Goal: Task Accomplishment & Management: Complete application form

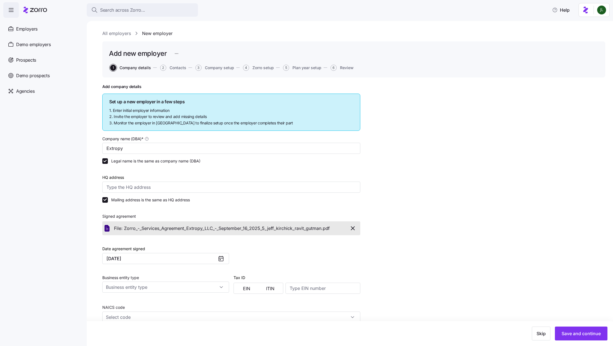
click at [28, 11] on icon at bounding box center [35, 10] width 24 height 7
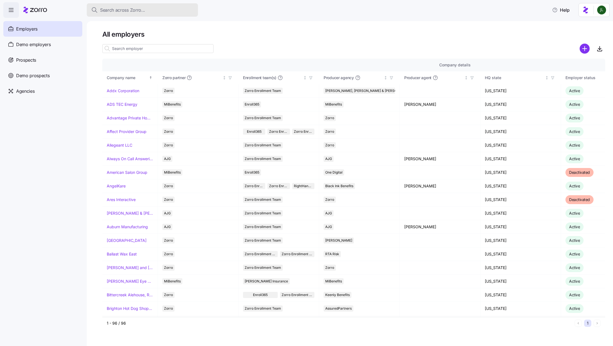
click at [137, 7] on span "Search across Zorro..." at bounding box center [122, 10] width 45 height 7
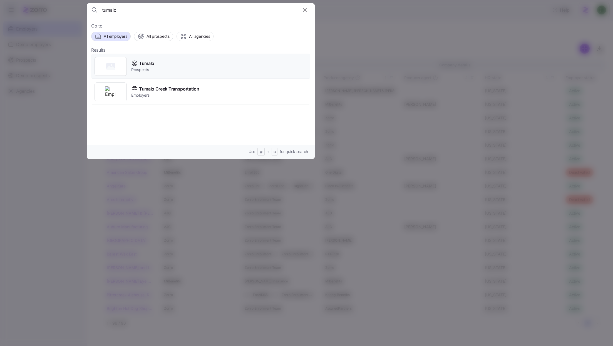
type input "tumalo"
click at [156, 66] on div "Tumalo Prospects" at bounding box center [200, 67] width 219 height 26
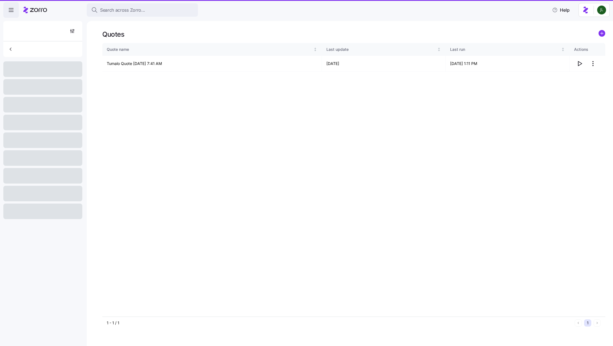
click at [124, 6] on button "Search across Zorro..." at bounding box center [142, 9] width 111 height 13
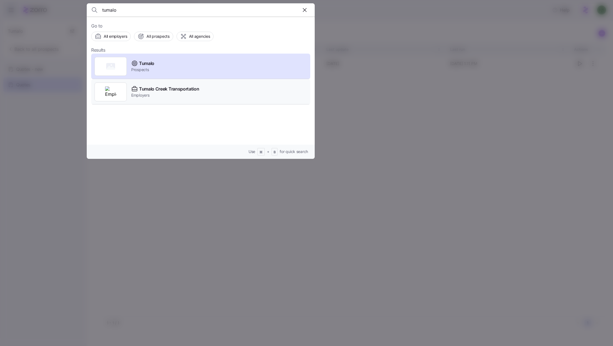
type input "tumalo"
click at [183, 94] on span "Employers" at bounding box center [165, 96] width 68 height 6
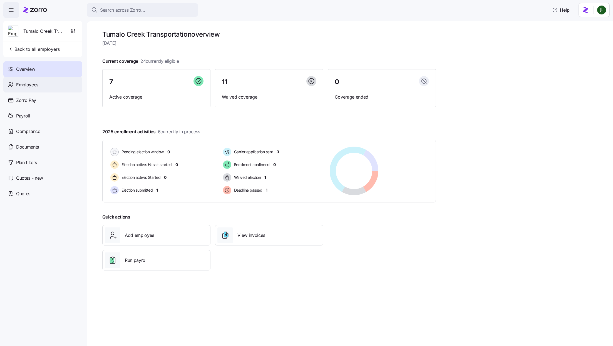
click at [43, 83] on div "Employees" at bounding box center [42, 85] width 79 height 16
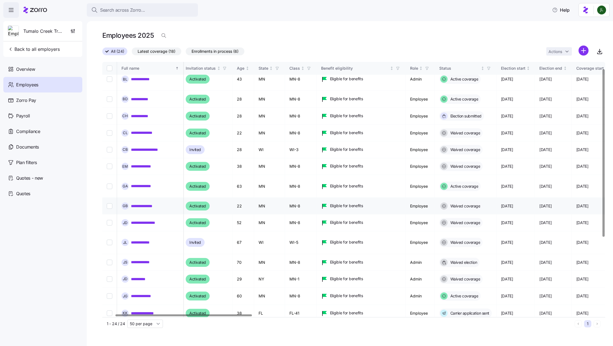
scroll to position [127, 46]
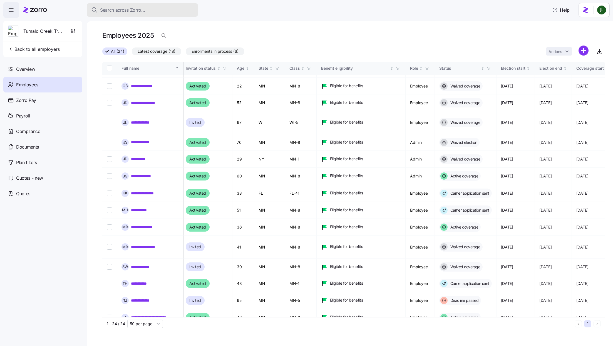
click at [153, 14] on button "Search across Zorro..." at bounding box center [142, 9] width 111 height 13
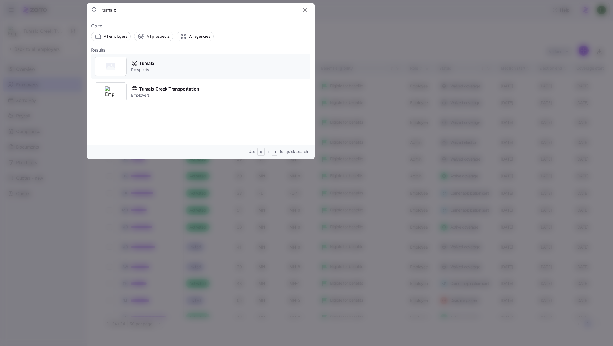
type input "tumalo"
click at [200, 70] on div "Tumalo Prospects" at bounding box center [200, 67] width 219 height 26
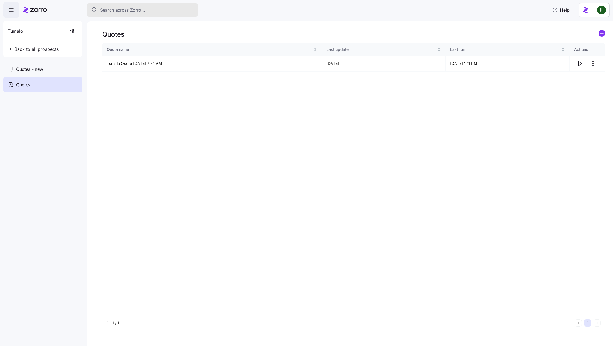
click at [124, 9] on span "Search across Zorro..." at bounding box center [122, 10] width 45 height 7
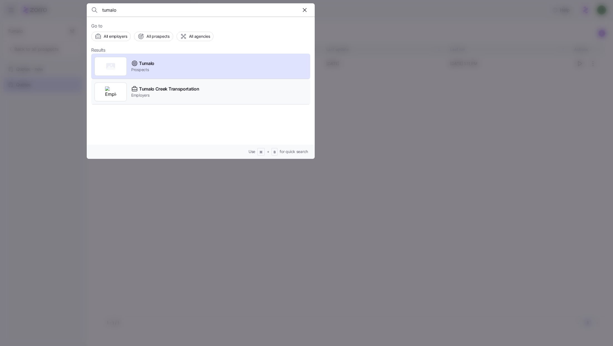
type input "tumalo"
click at [170, 93] on span "Employers" at bounding box center [165, 96] width 68 height 6
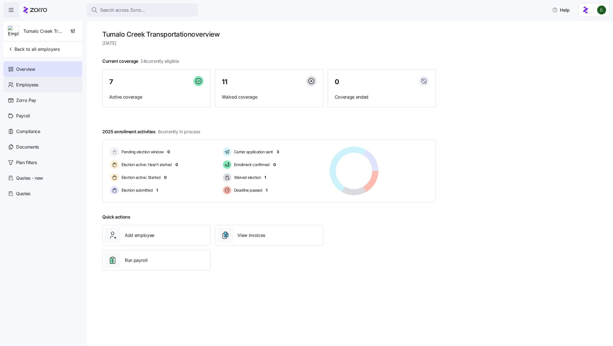
click at [41, 84] on div "Employees" at bounding box center [42, 85] width 79 height 16
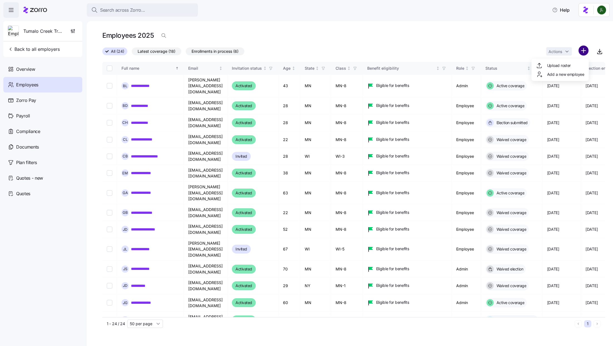
click at [587, 51] on html "**********" at bounding box center [306, 171] width 613 height 343
click at [566, 71] on span "Add a new employee" at bounding box center [565, 74] width 37 height 6
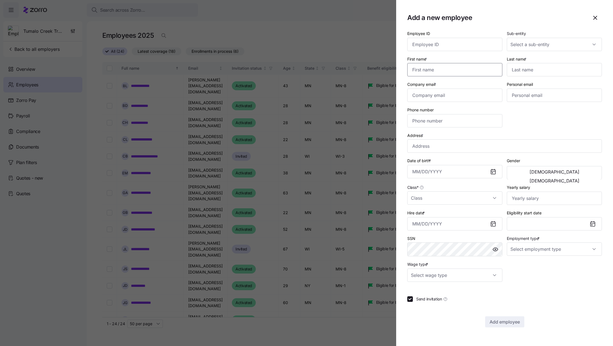
click at [448, 66] on input "First name *" at bounding box center [454, 69] width 95 height 13
paste input "[PERSON_NAME]"
drag, startPoint x: 424, startPoint y: 69, endPoint x: 464, endPoint y: 70, distance: 40.0
click at [464, 70] on input "[PERSON_NAME]" at bounding box center [454, 69] width 95 height 13
type input "[PERSON_NAME]"
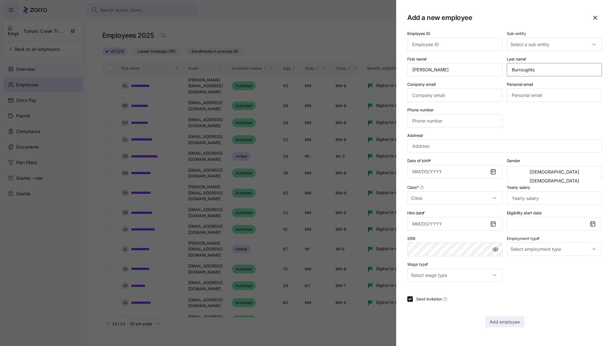
type input "Burroughts"
click at [491, 221] on div at bounding box center [495, 224] width 13 height 13
click at [491, 223] on icon at bounding box center [493, 224] width 7 height 7
click at [496, 226] on div at bounding box center [495, 224] width 13 height 13
click at [492, 226] on icon at bounding box center [493, 224] width 4 height 4
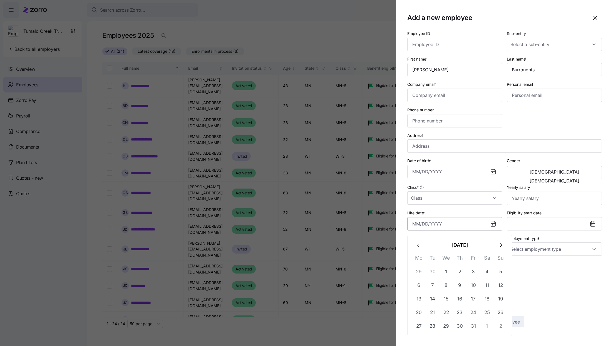
click at [478, 226] on input "Hire date *" at bounding box center [454, 223] width 95 height 13
click at [447, 277] on button "1" at bounding box center [445, 271] width 13 height 13
type input "[DATE]"
click at [541, 268] on div "Employee ID Sub-entity First name * [PERSON_NAME] Last name * Burroughts Compan…" at bounding box center [504, 156] width 199 height 256
click at [460, 94] on input "Company email *" at bounding box center [454, 95] width 95 height 13
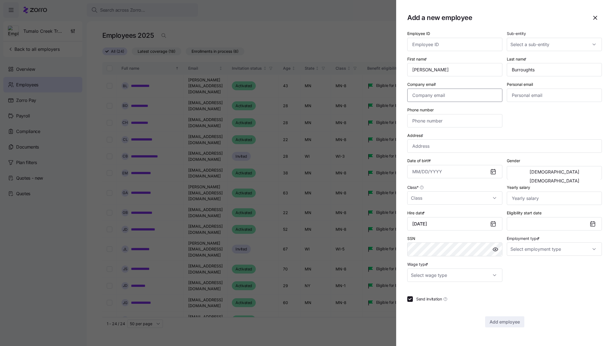
type input "[EMAIL_ADDRESS][DOMAIN_NAME]"
click at [493, 173] on icon at bounding box center [493, 172] width 4 height 4
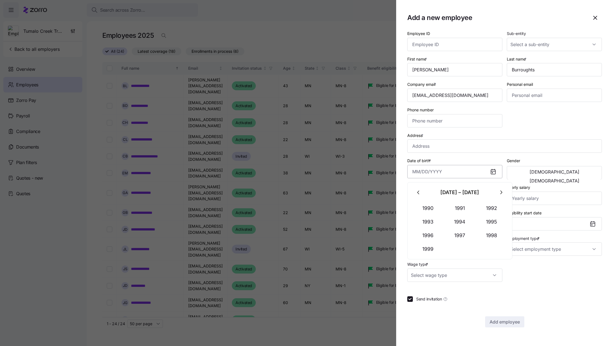
click at [465, 174] on input "Date of birth *" at bounding box center [454, 171] width 95 height 13
click at [465, 203] on button "1991" at bounding box center [460, 208] width 32 height 13
click at [464, 208] on button "Feb" at bounding box center [460, 208] width 32 height 13
click at [460, 231] on button "7" at bounding box center [459, 232] width 13 height 13
type input "[DATE]"
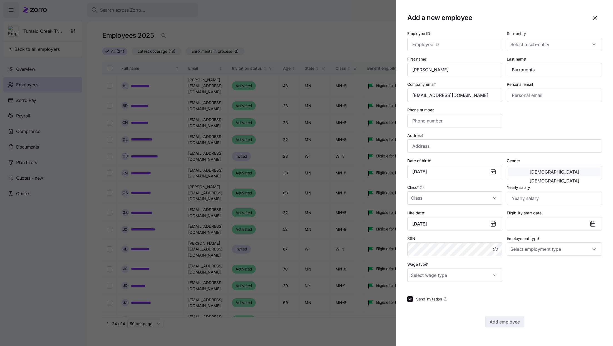
click at [529, 176] on button "[DEMOGRAPHIC_DATA]" at bounding box center [554, 172] width 92 height 9
click at [468, 203] on input "Class *" at bounding box center [454, 197] width 95 height 13
click at [437, 228] on div "GA-3" at bounding box center [454, 229] width 91 height 12
type input "GA-3"
click at [538, 199] on input "Yearly salary" at bounding box center [554, 198] width 95 height 13
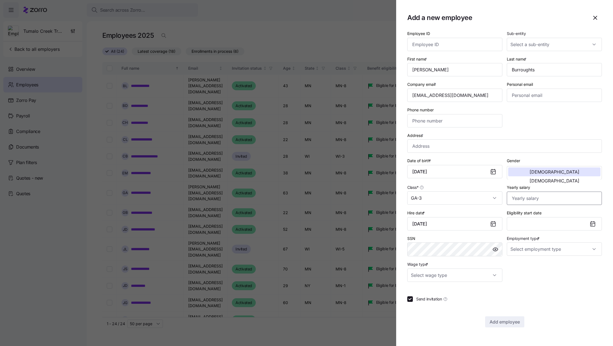
type input "$93,600"
click at [554, 220] on button "Eligibility start date" at bounding box center [554, 223] width 95 height 13
click at [285, 262] on div at bounding box center [306, 173] width 613 height 346
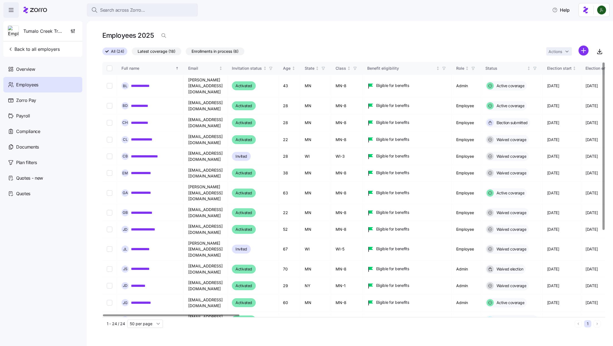
click at [66, 25] on div "Tumalo Creek Transportation" at bounding box center [43, 31] width 74 height 20
click at [71, 27] on span "button" at bounding box center [72, 31] width 9 height 11
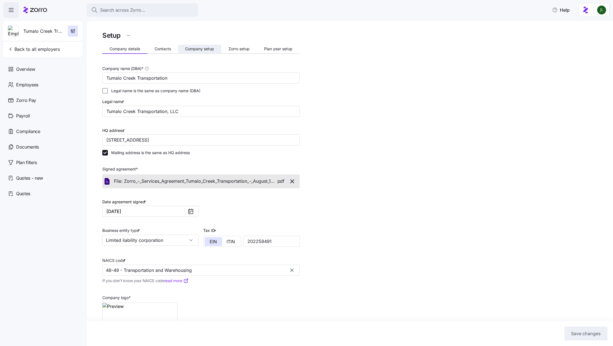
click at [207, 51] on span "Company setup" at bounding box center [199, 49] width 29 height 4
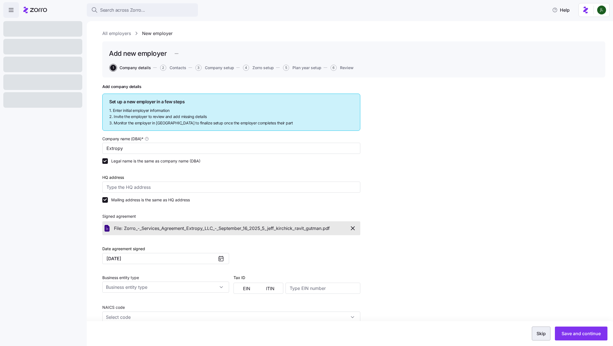
click at [545, 332] on span "Skip" at bounding box center [540, 333] width 9 height 7
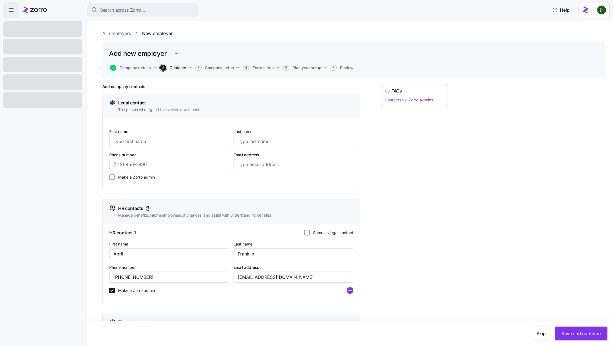
click at [545, 332] on span "Skip" at bounding box center [540, 333] width 9 height 7
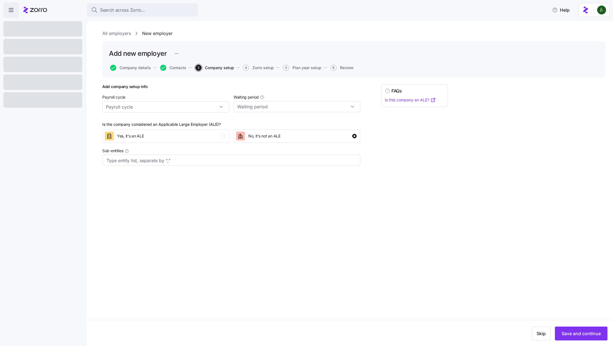
click at [545, 332] on span "Skip" at bounding box center [540, 333] width 9 height 7
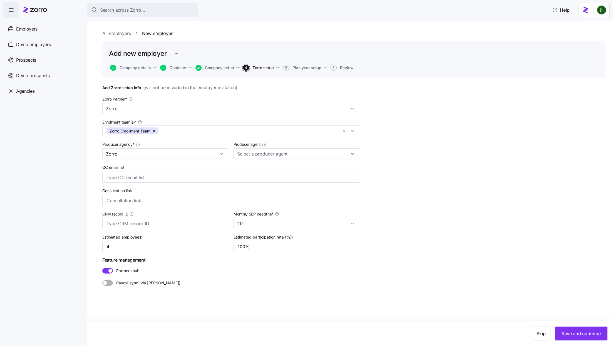
click at [545, 332] on span "Skip" at bounding box center [540, 333] width 9 height 7
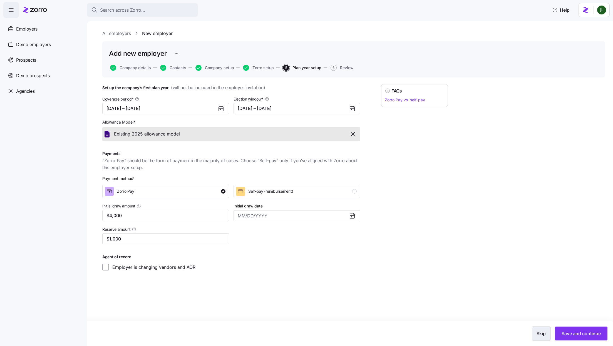
click at [544, 334] on span "Skip" at bounding box center [540, 333] width 9 height 7
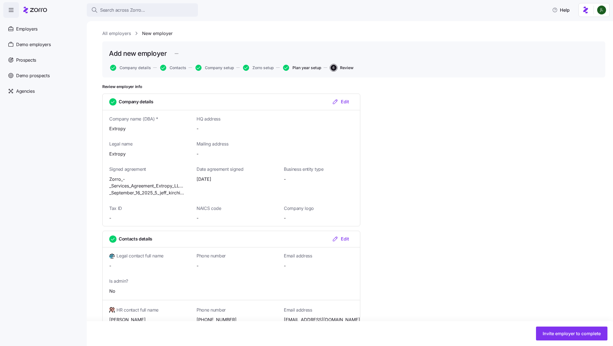
click at [318, 69] on span "Plan year setup" at bounding box center [306, 68] width 29 height 4
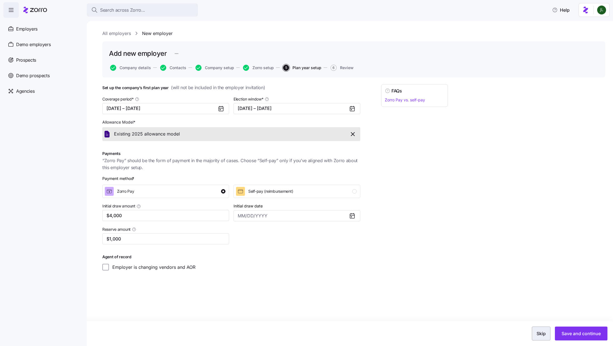
click at [539, 337] on button "Skip" at bounding box center [541, 334] width 19 height 14
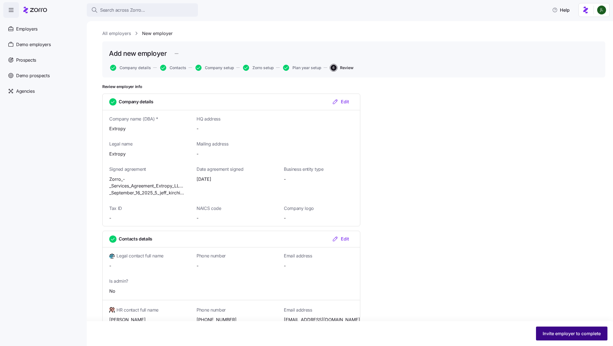
click at [539, 337] on button "Invite employer to complete" at bounding box center [571, 334] width 71 height 14
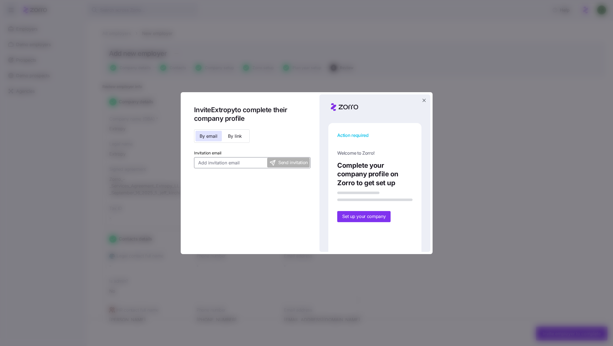
click at [244, 164] on input "Invitation email" at bounding box center [252, 162] width 117 height 11
paste input "afranklin@hranew.com"
type input "afranklin@hranew.com"
click at [279, 166] on span "Send invitation" at bounding box center [292, 162] width 29 height 7
